Goal: Communication & Community: Answer question/provide support

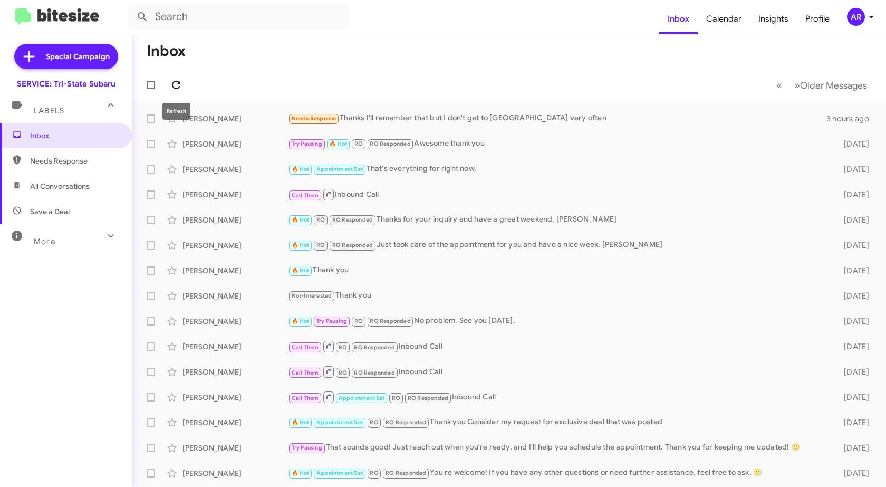
click at [173, 85] on icon at bounding box center [176, 85] width 8 height 8
click at [89, 160] on span "Needs Response" at bounding box center [75, 161] width 90 height 11
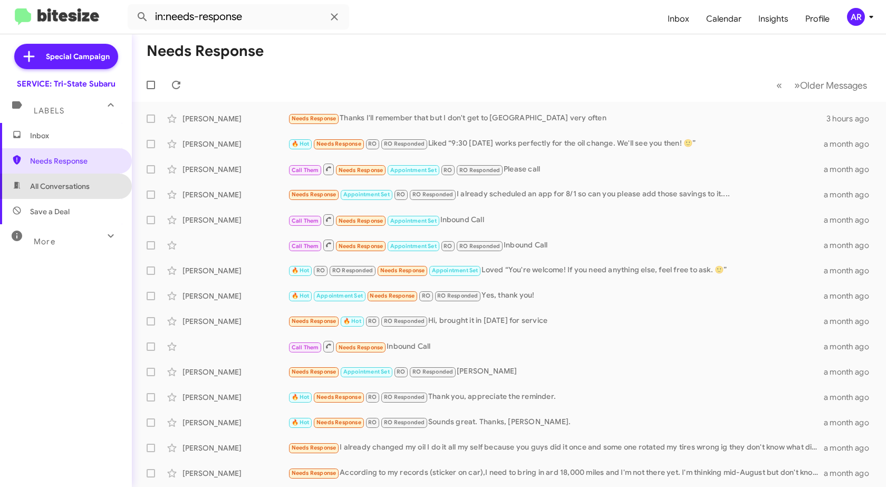
click at [78, 181] on span "All Conversations" at bounding box center [60, 186] width 60 height 11
type input "in:all-conversations"
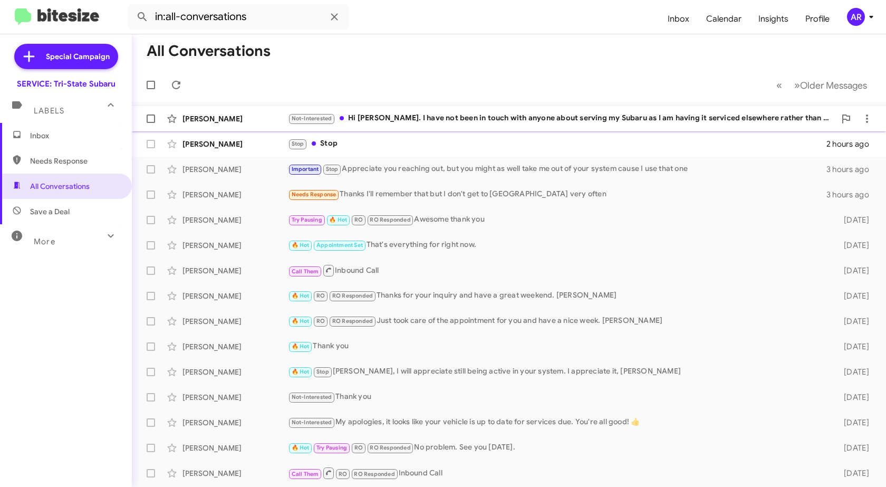
click at [218, 115] on div "[PERSON_NAME]" at bounding box center [234, 118] width 105 height 11
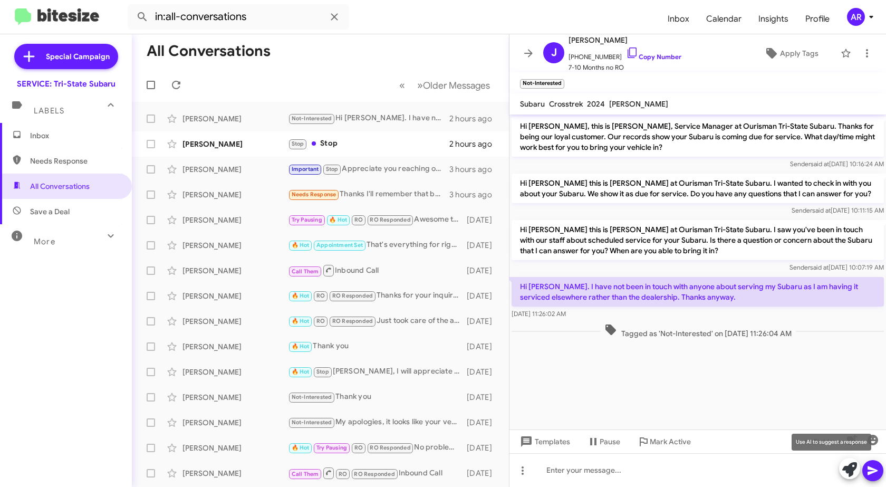
click at [845, 478] on span at bounding box center [849, 469] width 15 height 23
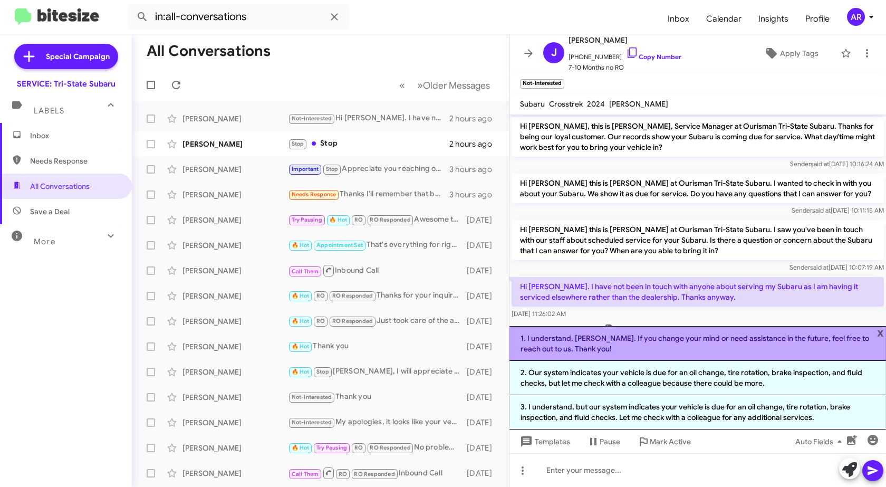
click at [729, 341] on li "1. I understand, [PERSON_NAME]. If you change your mind or need assistance in t…" at bounding box center [697, 343] width 376 height 35
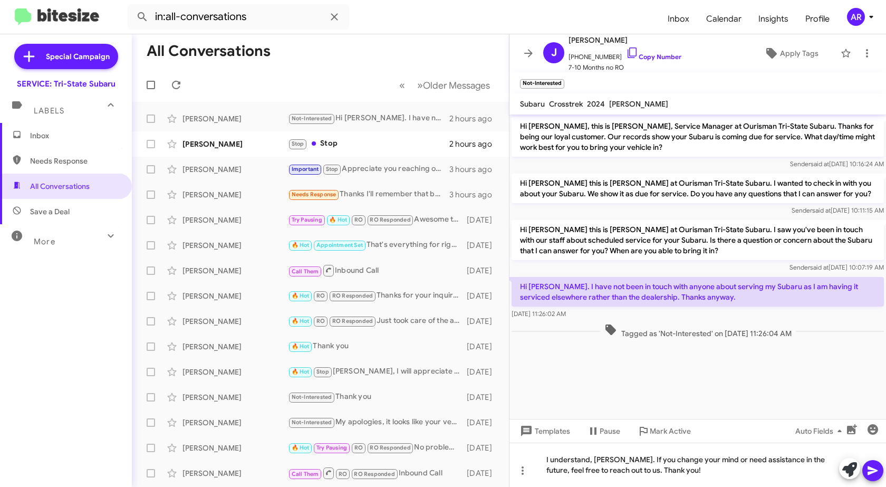
click at [877, 473] on icon at bounding box center [872, 470] width 13 height 13
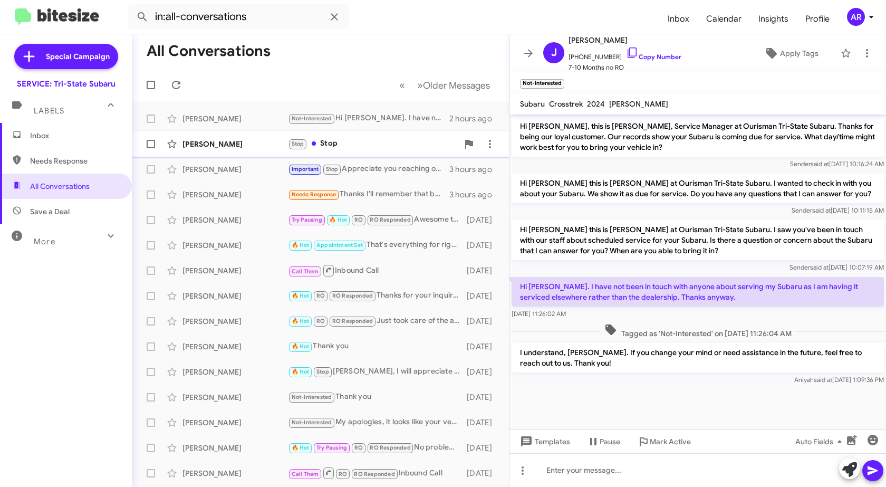
click at [196, 143] on div "[PERSON_NAME]" at bounding box center [234, 144] width 105 height 11
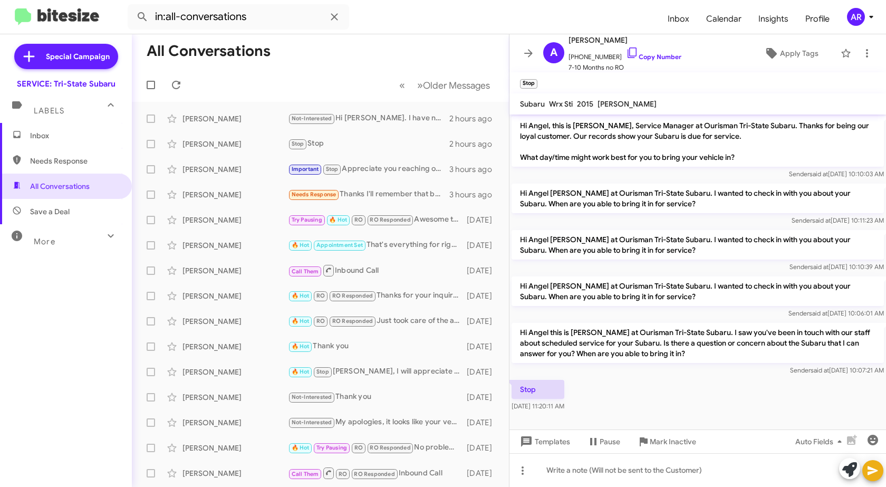
click at [58, 134] on span "Inbox" at bounding box center [75, 135] width 90 height 11
